Goal: Check status: Check status

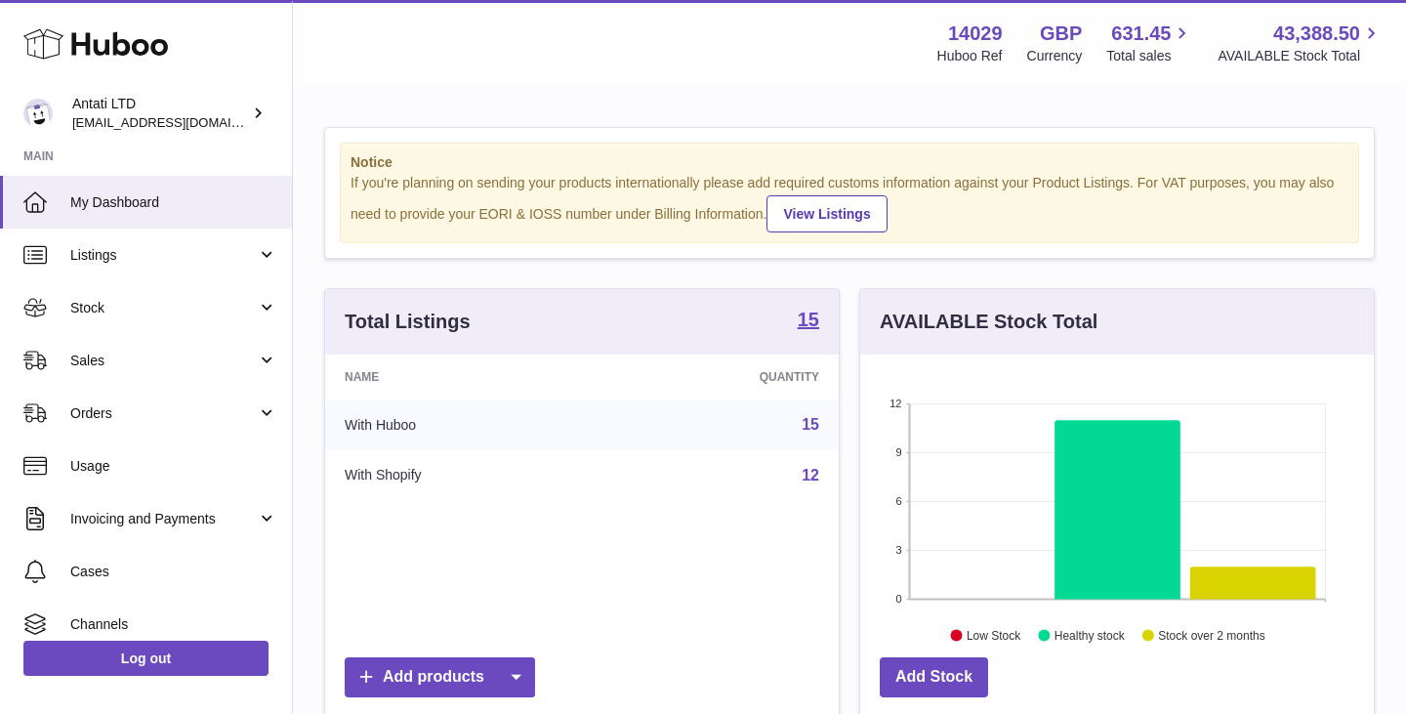
scroll to position [305, 513]
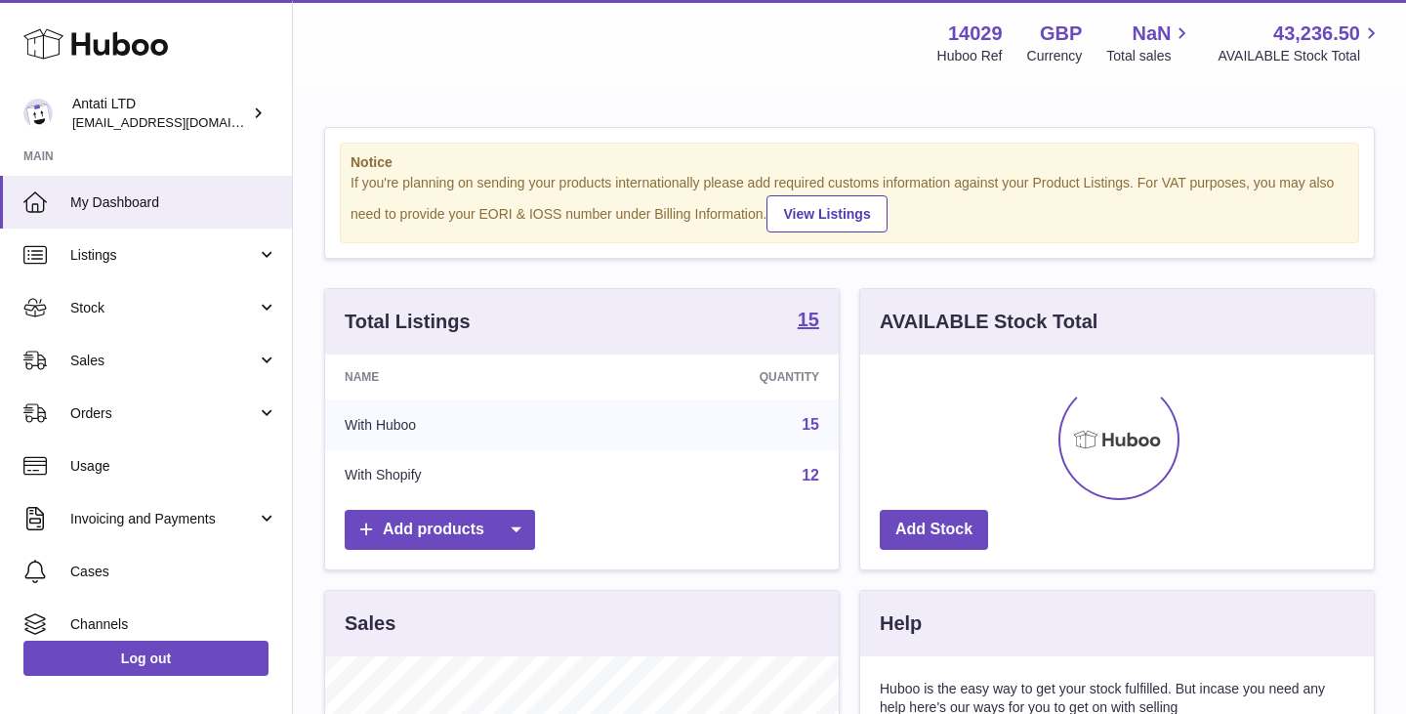
scroll to position [305, 513]
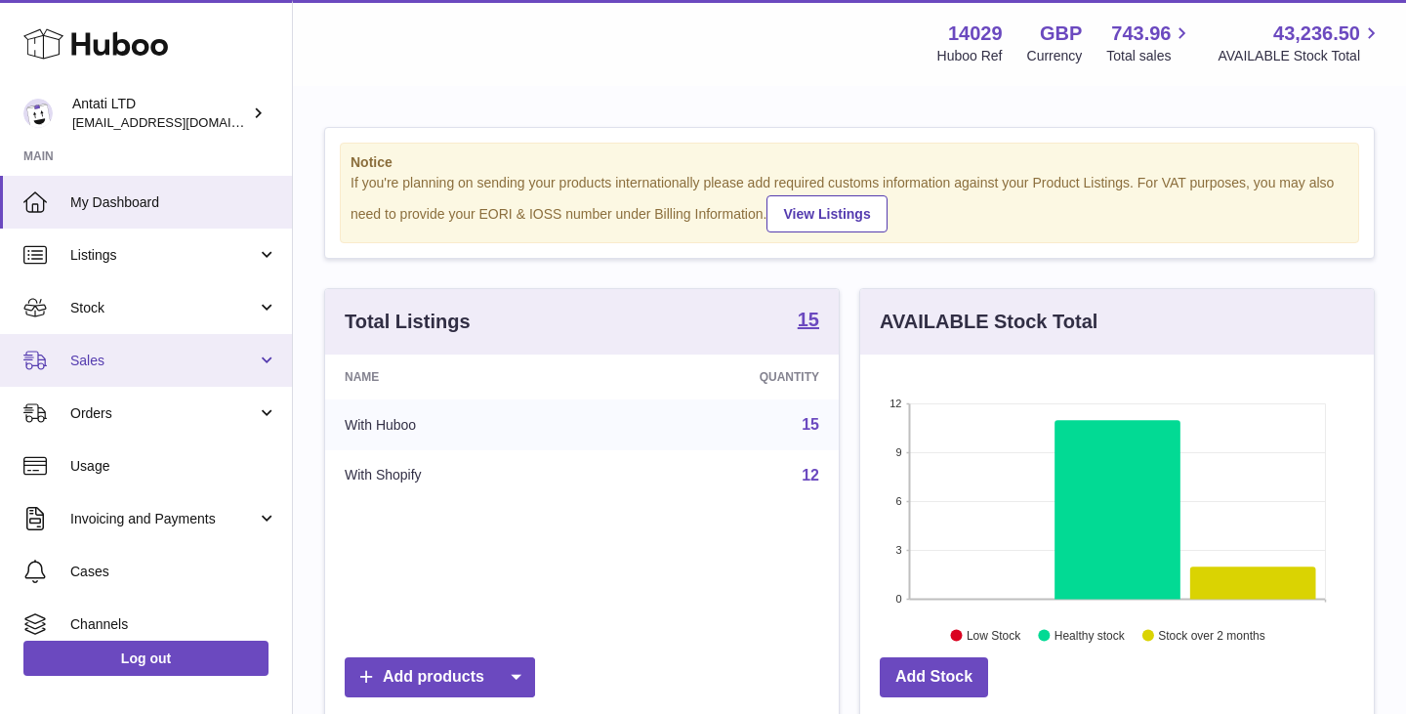
click at [177, 382] on link "Sales" at bounding box center [146, 360] width 292 height 53
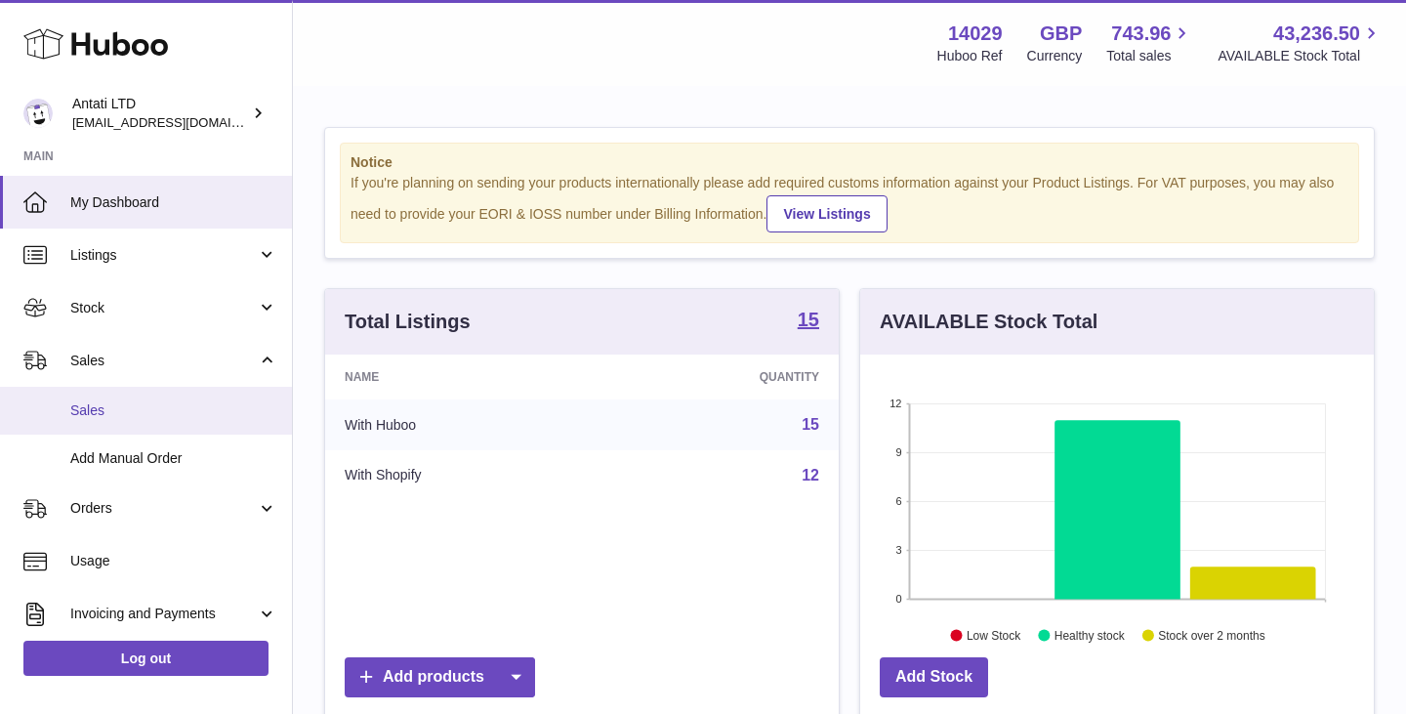
click at [83, 414] on span "Sales" at bounding box center [173, 410] width 207 height 19
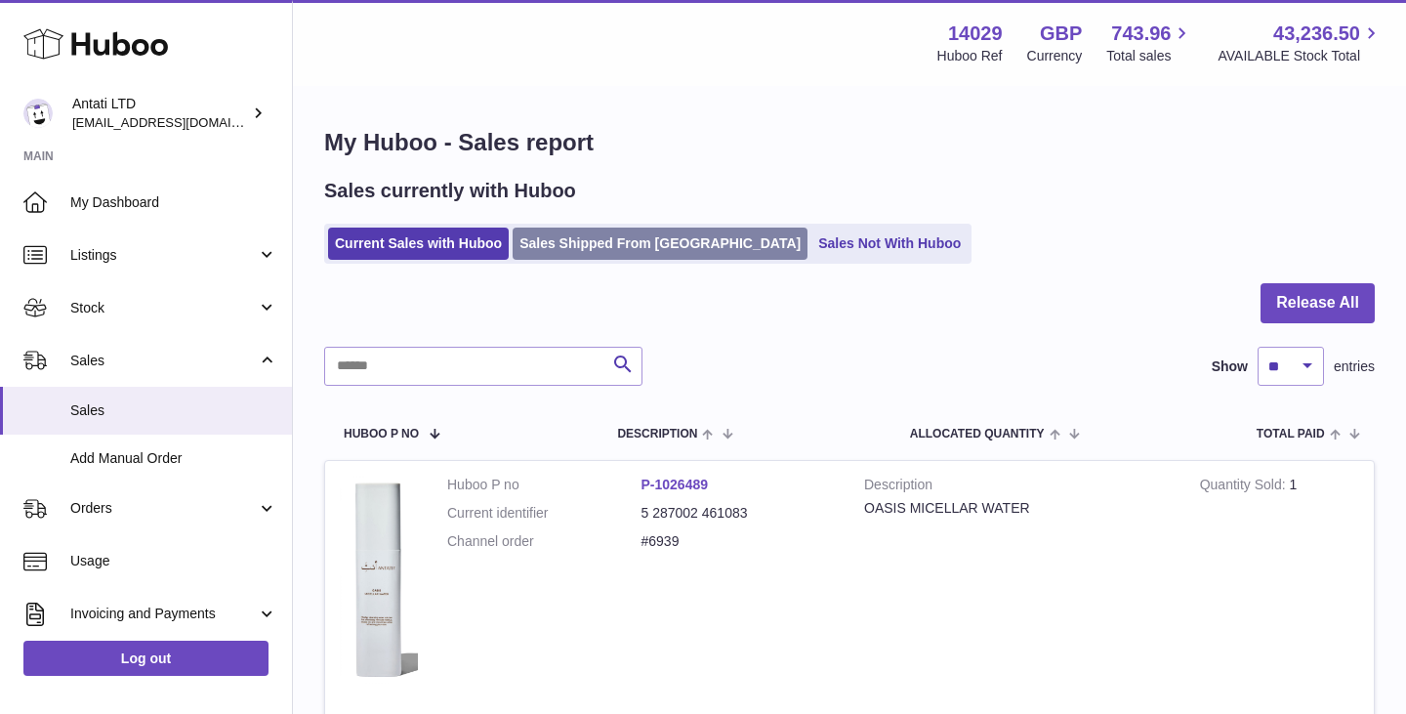
click at [603, 246] on link "Sales Shipped From Huboo" at bounding box center [659, 243] width 295 height 32
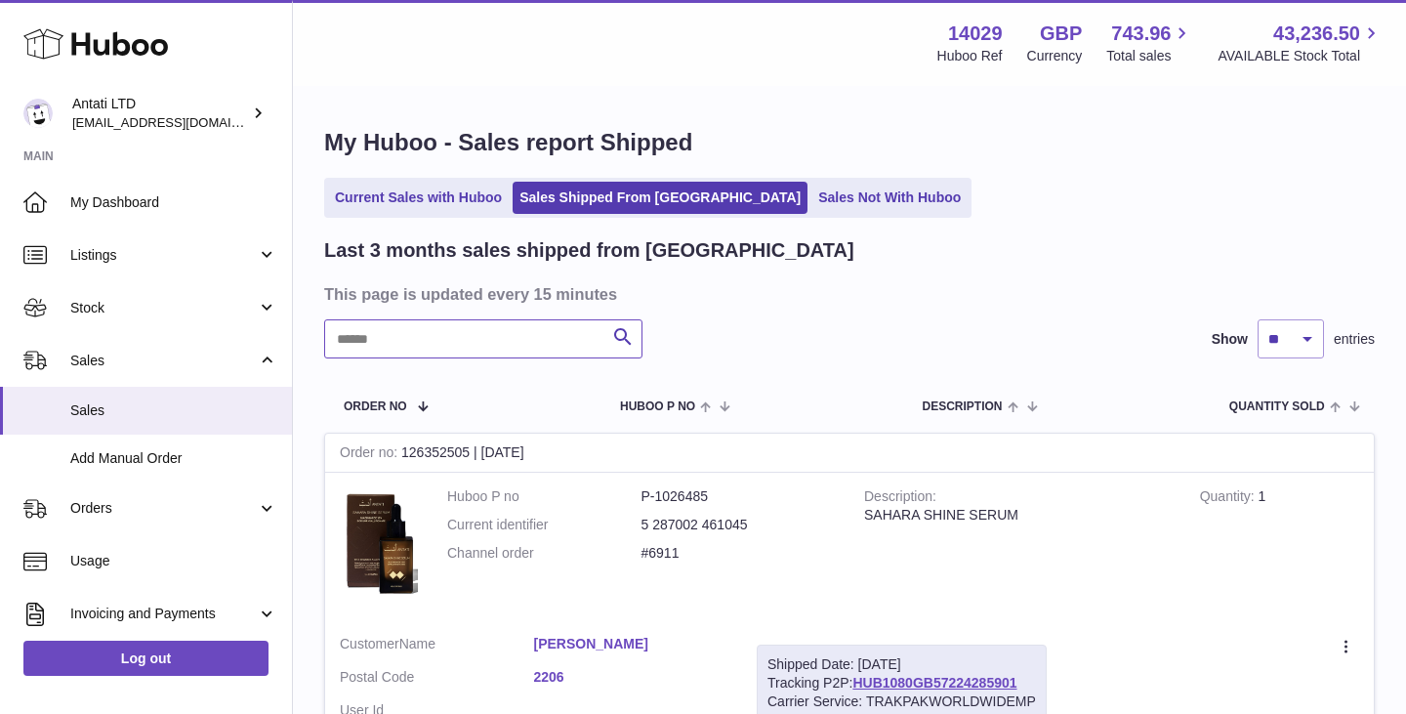
click at [483, 334] on input "text" at bounding box center [483, 338] width 318 height 39
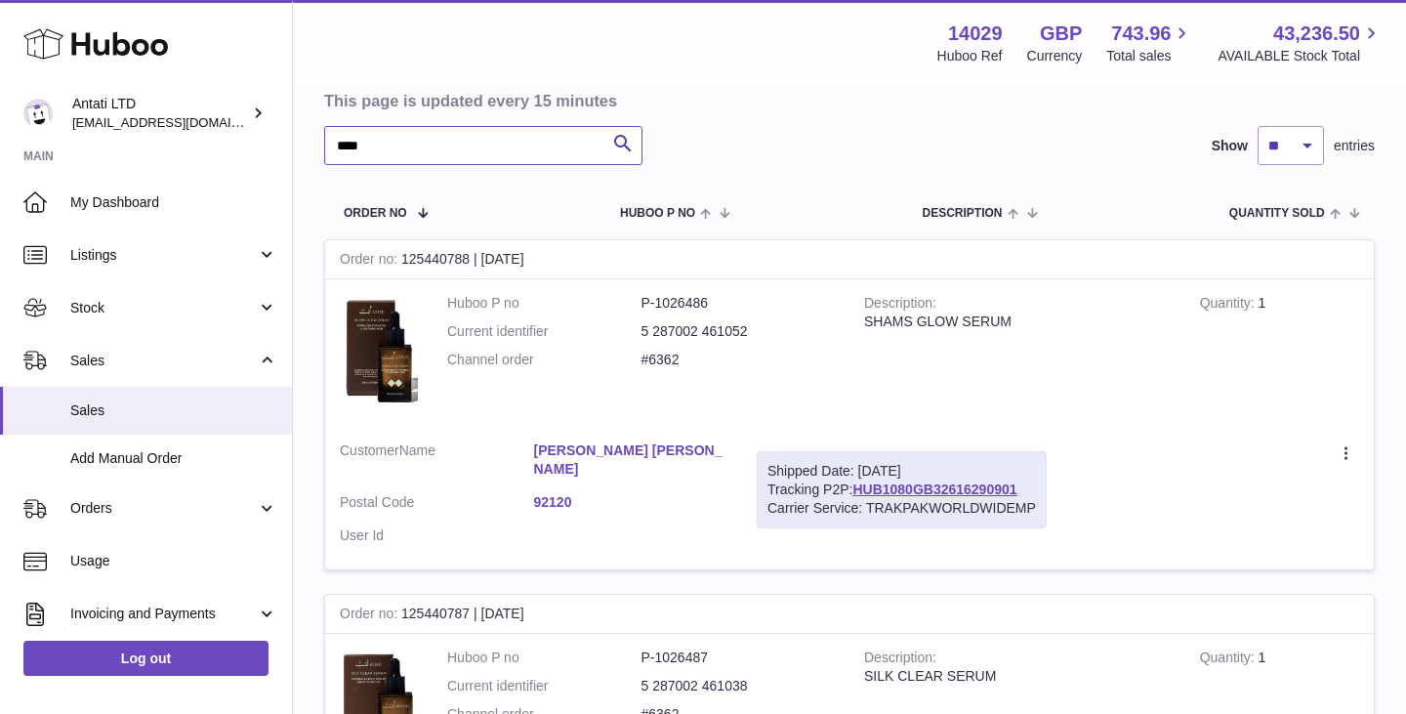
scroll to position [205, 0]
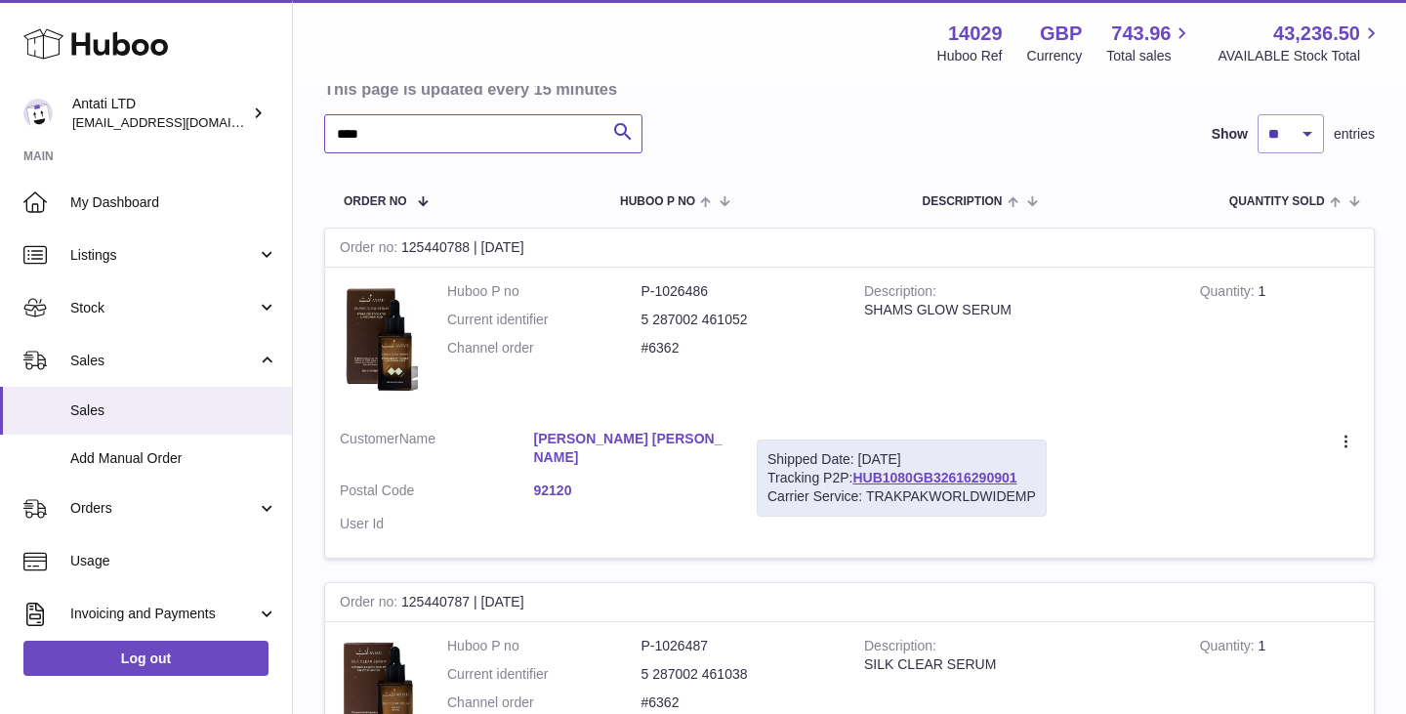
type input "****"
